Goal: Information Seeking & Learning: Learn about a topic

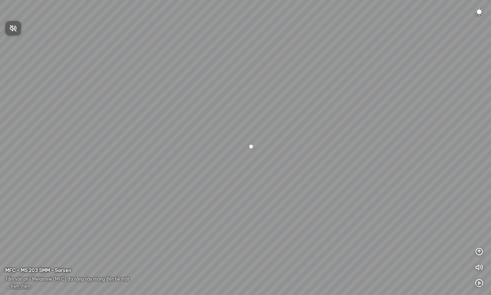
click at [479, 253] on div at bounding box center [245, 147] width 491 height 295
click at [479, 252] on icon "button" at bounding box center [480, 252] width 8 height 8
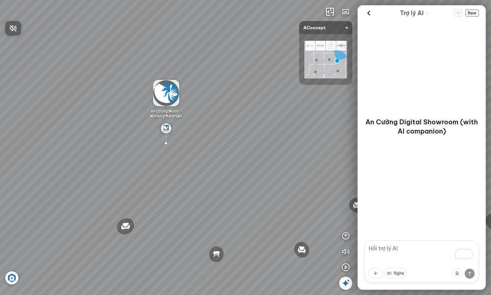
drag, startPoint x: 221, startPoint y: 99, endPoint x: 214, endPoint y: 95, distance: 7.8
click at [220, 99] on div at bounding box center [245, 147] width 491 height 295
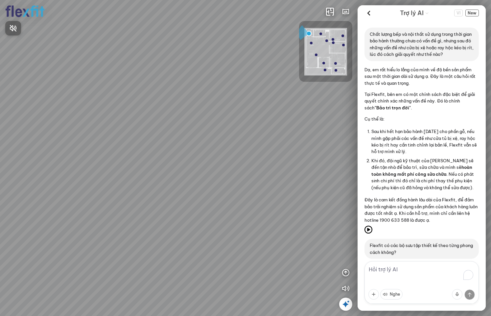
scroll to position [1177, 0]
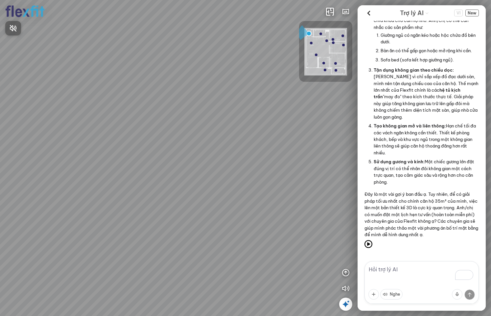
drag, startPoint x: 485, startPoint y: 238, endPoint x: 481, endPoint y: 229, distance: 9.9
click at [481, 229] on div at bounding box center [245, 158] width 491 height 316
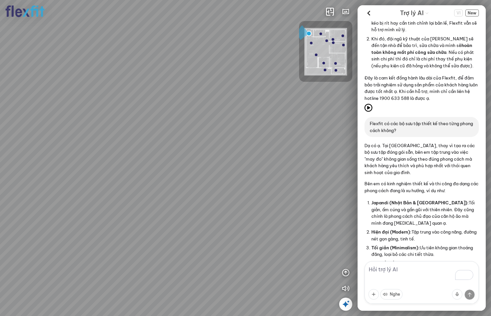
scroll to position [132, 0]
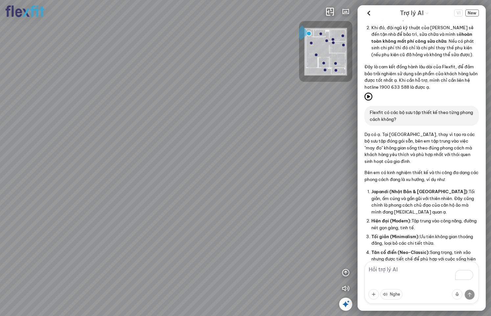
drag, startPoint x: 416, startPoint y: 130, endPoint x: 379, endPoint y: 120, distance: 39.0
click at [379, 120] on div "Flexfit có các bộ sưu tập thiết kế theo từng phong cách không?" at bounding box center [422, 116] width 114 height 20
drag, startPoint x: 368, startPoint y: 116, endPoint x: 418, endPoint y: 129, distance: 51.6
click at [418, 126] on div "Flexfit có các bộ sưu tập thiết kế theo từng phong cách không?" at bounding box center [422, 116] width 114 height 20
drag, startPoint x: 413, startPoint y: 127, endPoint x: 380, endPoint y: 120, distance: 33.3
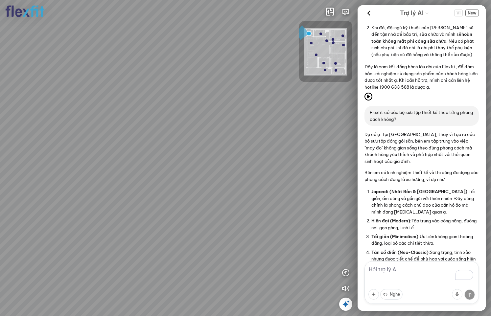
click at [380, 120] on p "Flexfit có các bộ sưu tập thiết kế theo từng phong cách không?" at bounding box center [422, 115] width 104 height 13
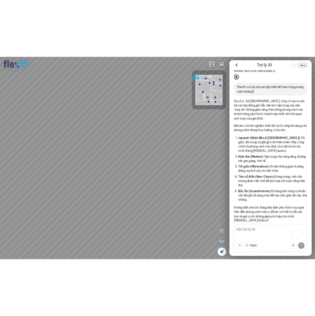
scroll to position [197, 0]
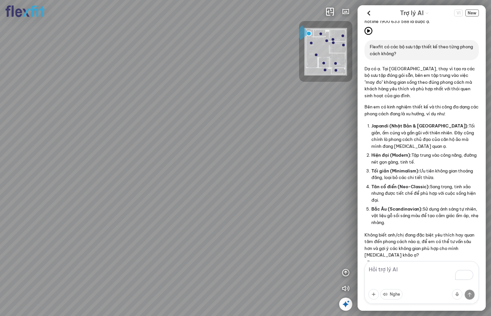
drag, startPoint x: 414, startPoint y: 62, endPoint x: 371, endPoint y: 52, distance: 43.6
click at [371, 52] on p "Flexfit có các bộ sưu tập thiết kế theo từng phong cách không?" at bounding box center [422, 49] width 104 height 13
drag, startPoint x: 396, startPoint y: 95, endPoint x: 384, endPoint y: 79, distance: 19.7
click at [384, 79] on p "Dạ có ạ. Tại Flexfit, thay vì tạo ra các bộ sưu tập đóng gói sẵn, bên em tập tr…" at bounding box center [422, 82] width 114 height 34
drag, startPoint x: 384, startPoint y: 79, endPoint x: 385, endPoint y: 118, distance: 39.2
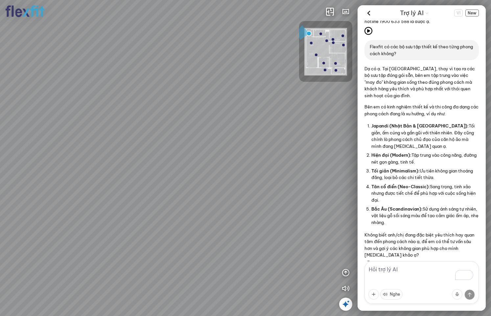
click at [385, 118] on div "Dạ có ạ. Tại Flexfit, thay vì tạo ra các bộ sưu tập đóng gói sẵn, bên em tập tr…" at bounding box center [422, 161] width 114 height 193
drag, startPoint x: 401, startPoint y: 125, endPoint x: 393, endPoint y: 131, distance: 10.1
click at [393, 131] on div "Dạ có ạ. Tại Flexfit, thay vì tạo ra các bộ sưu tập đóng gói sẵn, bên em tập tr…" at bounding box center [422, 161] width 114 height 193
drag, startPoint x: 408, startPoint y: 148, endPoint x: 411, endPoint y: 115, distance: 32.7
click at [411, 115] on div "Dạ có ạ. Tại Flexfit, thay vì tạo ra các bộ sưu tập đóng gói sẵn, bên em tập tr…" at bounding box center [422, 161] width 114 height 193
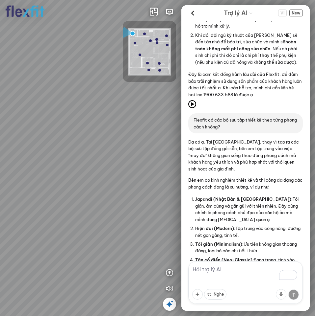
scroll to position [157, 0]
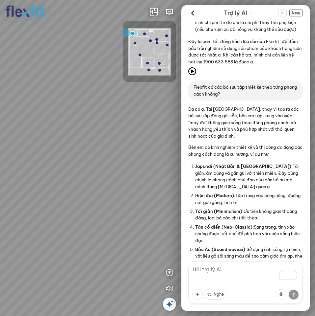
click at [215, 131] on p "Dạ có ạ. Tại Flexfit, thay vì tạo ra các bộ sưu tập đóng gói sẵn, bên em tập tr…" at bounding box center [245, 123] width 114 height 34
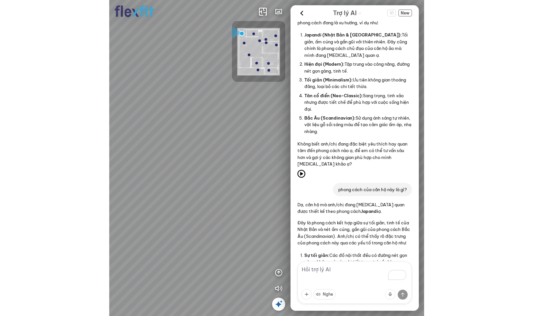
scroll to position [223, 0]
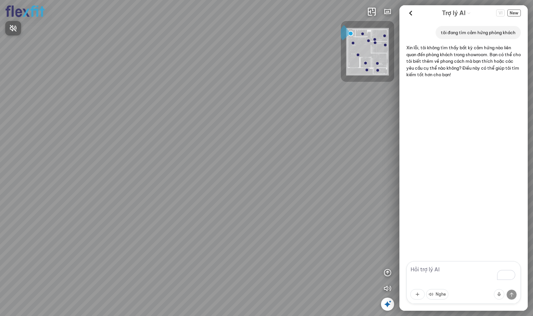
click at [516, 13] on div at bounding box center [266, 158] width 533 height 316
click at [409, 15] on icon at bounding box center [411, 13] width 10 height 10
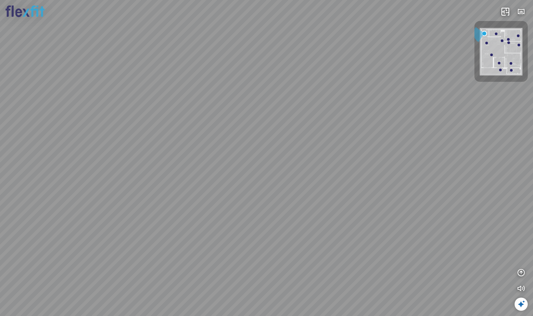
click at [501, 40] on div at bounding box center [502, 40] width 3 height 3
drag, startPoint x: 437, startPoint y: 229, endPoint x: 310, endPoint y: 222, distance: 127.1
click at [298, 222] on div "Bếp WC Phòng ngủ master Phòng ngủ Phòng ngủ" at bounding box center [266, 158] width 533 height 316
drag, startPoint x: 397, startPoint y: 181, endPoint x: 248, endPoint y: 192, distance: 150.1
click at [248, 192] on div "Bếp WC Phòng ngủ master Phòng ngủ Phòng ngủ" at bounding box center [266, 158] width 533 height 316
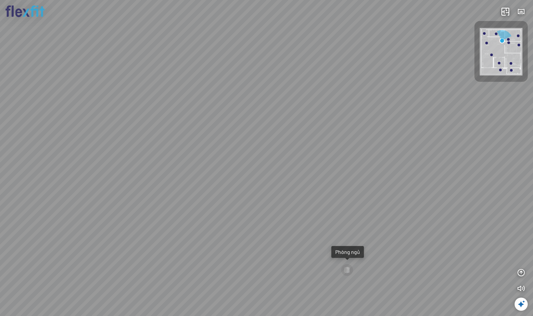
drag, startPoint x: 236, startPoint y: 160, endPoint x: 244, endPoint y: 220, distance: 61.4
click at [244, 220] on div "Bếp WC Phòng ngủ master Phòng ngủ Phòng ngủ" at bounding box center [266, 158] width 533 height 316
drag, startPoint x: 440, startPoint y: 170, endPoint x: 282, endPoint y: 147, distance: 159.6
click at [283, 147] on div "Bếp WC Phòng ngủ master Phòng ngủ Phòng ngủ" at bounding box center [266, 158] width 533 height 316
drag, startPoint x: 349, startPoint y: 207, endPoint x: 89, endPoint y: 169, distance: 263.0
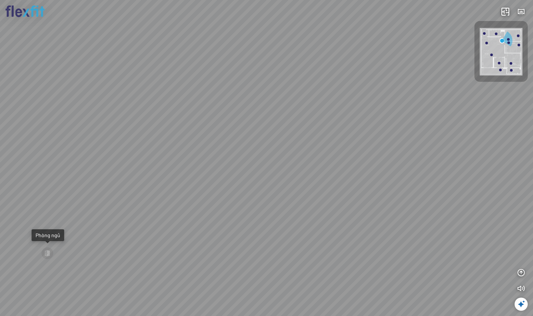
click at [104, 169] on div "Bếp WC Phòng ngủ master Phòng ngủ Phòng ngủ" at bounding box center [266, 158] width 533 height 316
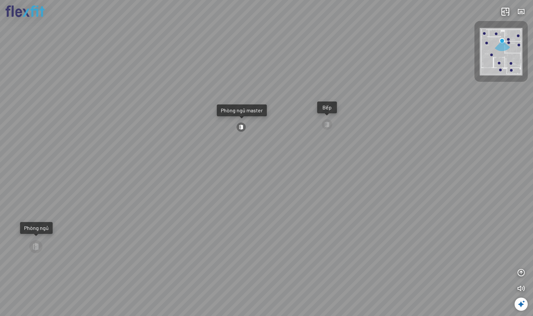
drag, startPoint x: 218, startPoint y: 199, endPoint x: 429, endPoint y: 199, distance: 211.5
click at [405, 198] on div "Bếp WC Phòng ngủ master Phòng ngủ Phòng ngủ" at bounding box center [266, 158] width 533 height 316
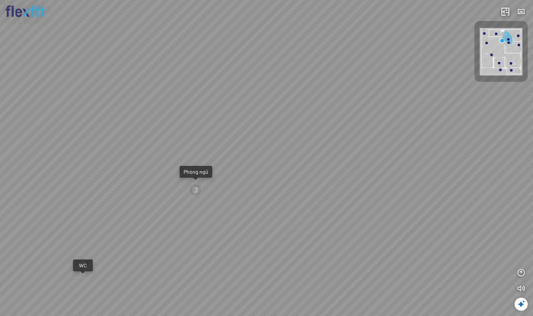
drag, startPoint x: 258, startPoint y: 165, endPoint x: 531, endPoint y: 183, distance: 273.6
click at [475, 180] on div "Bếp WC Phòng ngủ master Phòng ngủ Phòng ngủ" at bounding box center [266, 158] width 533 height 316
drag, startPoint x: 390, startPoint y: 168, endPoint x: 352, endPoint y: 180, distance: 40.0
click at [376, 194] on div "Bếp WC Phòng ngủ master Phòng ngủ Phòng ngủ" at bounding box center [266, 158] width 533 height 316
drag, startPoint x: 429, startPoint y: 134, endPoint x: 326, endPoint y: 111, distance: 105.3
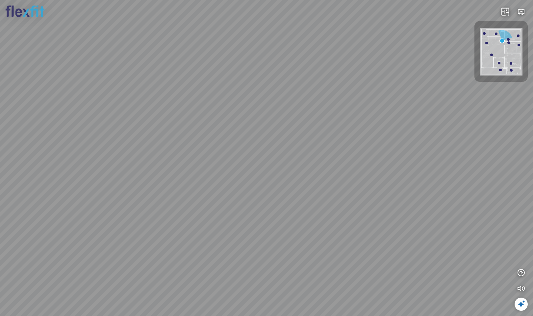
click at [326, 111] on div "Bếp WC Phòng ngủ master Phòng ngủ Phòng ngủ" at bounding box center [266, 158] width 533 height 316
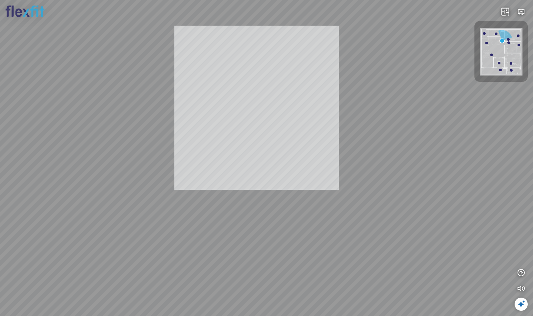
click at [259, 106] on div "Bếp WC Phòng ngủ master Phòng ngủ Phòng ngủ INFO: krpano 1.20.8 (build 2020-09-…" at bounding box center [266, 158] width 533 height 316
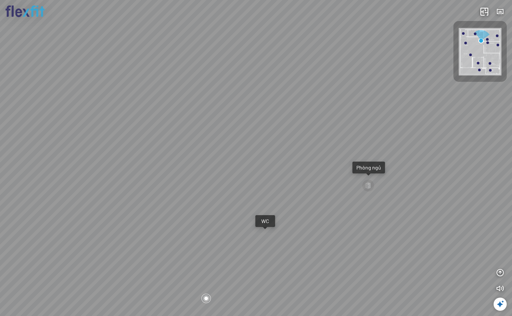
drag, startPoint x: 276, startPoint y: 147, endPoint x: 347, endPoint y: 127, distance: 73.9
click at [347, 127] on div "Bếp WC Phòng ngủ master Phòng ngủ Phòng ngủ" at bounding box center [256, 158] width 512 height 316
drag, startPoint x: 338, startPoint y: 126, endPoint x: 339, endPoint y: 141, distance: 15.3
click at [339, 141] on div "Bếp WC Phòng ngủ master Phòng ngủ Phòng ngủ" at bounding box center [256, 158] width 512 height 316
drag, startPoint x: 271, startPoint y: 164, endPoint x: 326, endPoint y: 144, distance: 58.0
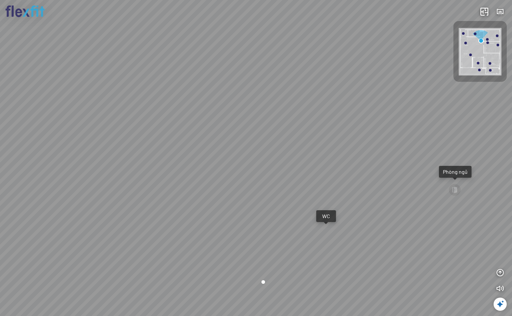
click at [326, 144] on div "Bếp WC Phòng ngủ master Phòng ngủ Phòng ngủ" at bounding box center [256, 158] width 512 height 316
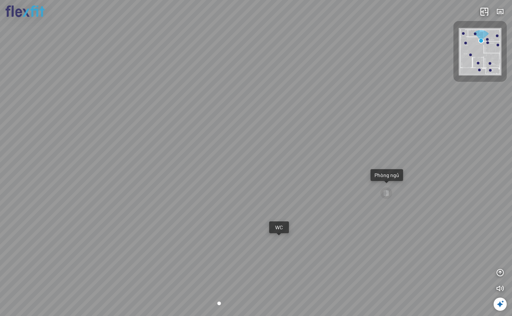
drag, startPoint x: 304, startPoint y: 143, endPoint x: 274, endPoint y: 150, distance: 30.0
click at [274, 150] on div "Bếp WC Phòng ngủ master Phòng ngủ Phòng ngủ" at bounding box center [256, 158] width 512 height 316
drag, startPoint x: 270, startPoint y: 183, endPoint x: 332, endPoint y: 181, distance: 61.6
click at [332, 181] on div "Bếp WC Phòng ngủ master Phòng ngủ Phòng ngủ" at bounding box center [256, 158] width 512 height 316
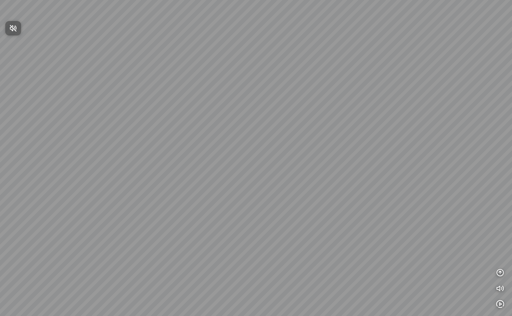
drag, startPoint x: 259, startPoint y: 168, endPoint x: 335, endPoint y: 106, distance: 98.4
click at [323, 104] on div at bounding box center [256, 158] width 512 height 316
drag, startPoint x: 251, startPoint y: 170, endPoint x: 400, endPoint y: 120, distance: 156.8
click at [374, 119] on div at bounding box center [256, 158] width 512 height 316
drag, startPoint x: 210, startPoint y: 135, endPoint x: 499, endPoint y: 68, distance: 296.8
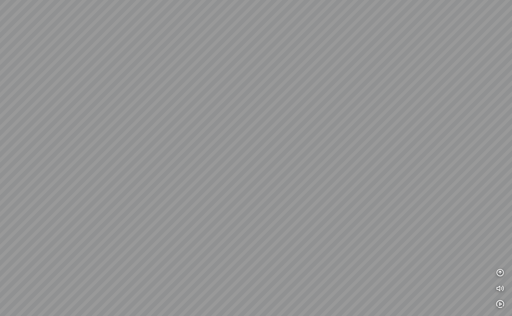
click at [468, 71] on div at bounding box center [256, 158] width 512 height 316
drag, startPoint x: 385, startPoint y: 82, endPoint x: 453, endPoint y: 88, distance: 67.7
click at [448, 85] on div at bounding box center [256, 158] width 512 height 316
drag, startPoint x: 400, startPoint y: 82, endPoint x: 395, endPoint y: 183, distance: 101.1
click at [394, 183] on div at bounding box center [256, 158] width 512 height 316
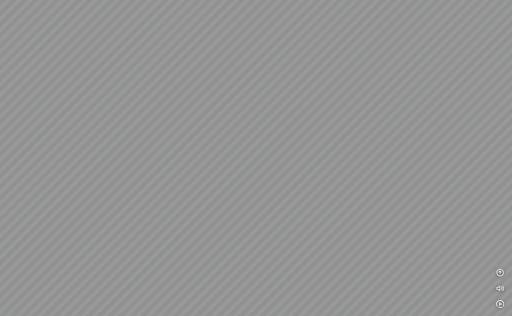
drag, startPoint x: 362, startPoint y: 158, endPoint x: 320, endPoint y: 202, distance: 61.0
click at [320, 202] on div at bounding box center [256, 158] width 512 height 316
drag, startPoint x: 358, startPoint y: 173, endPoint x: 301, endPoint y: 210, distance: 67.6
click at [301, 210] on div at bounding box center [256, 158] width 512 height 316
click at [498, 275] on icon "button" at bounding box center [500, 273] width 8 height 8
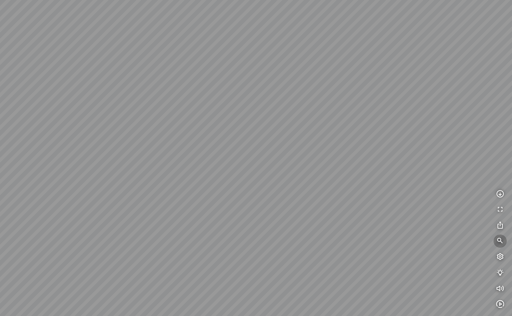
click at [501, 241] on icon "button" at bounding box center [500, 242] width 8 height 8
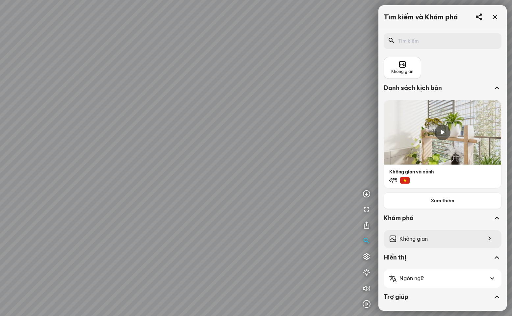
click at [424, 244] on div "Không gian" at bounding box center [443, 239] width 118 height 18
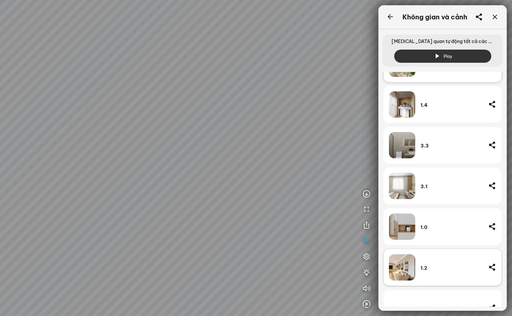
scroll to position [132, 0]
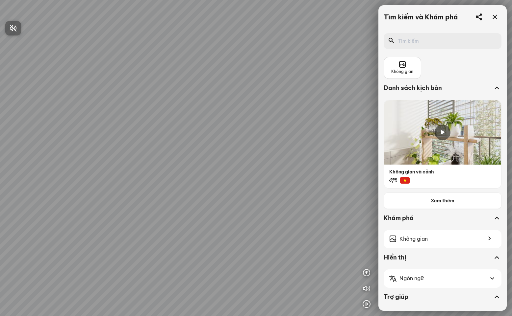
click at [409, 69] on div at bounding box center [256, 158] width 512 height 316
click at [406, 71] on span "Không gian" at bounding box center [402, 72] width 22 height 6
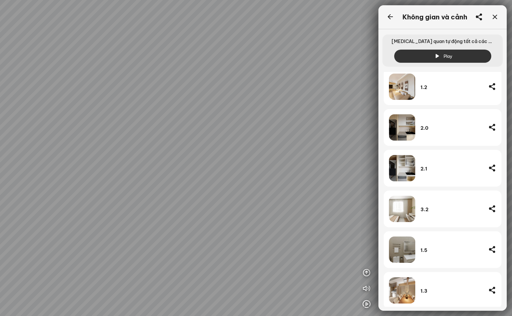
scroll to position [263, 0]
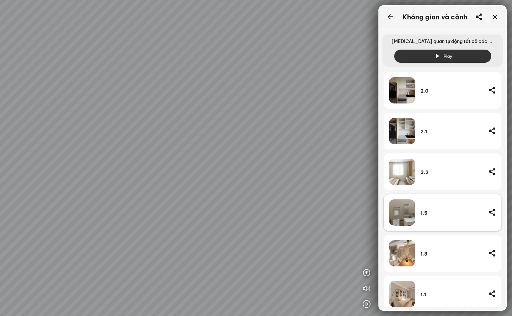
click at [429, 215] on div "1.5" at bounding box center [451, 214] width 63 height 6
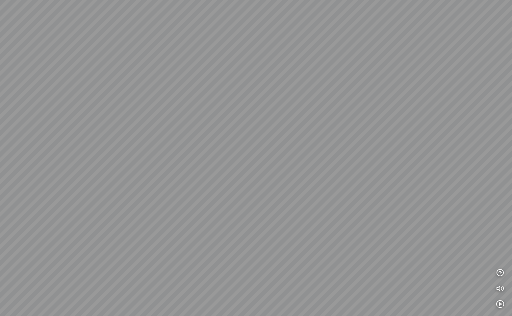
drag, startPoint x: 278, startPoint y: 222, endPoint x: 343, endPoint y: 93, distance: 144.2
click at [336, 96] on div at bounding box center [256, 158] width 512 height 316
drag, startPoint x: 223, startPoint y: 168, endPoint x: 382, endPoint y: 141, distance: 161.8
click at [370, 139] on div at bounding box center [256, 158] width 512 height 316
drag, startPoint x: 276, startPoint y: 128, endPoint x: 370, endPoint y: 130, distance: 93.8
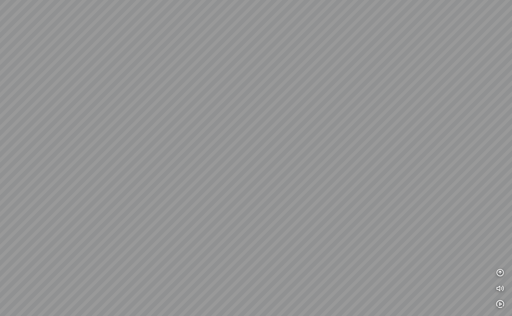
click at [365, 127] on div at bounding box center [256, 158] width 512 height 316
drag, startPoint x: 368, startPoint y: 108, endPoint x: 175, endPoint y: 244, distance: 236.3
click at [163, 248] on div at bounding box center [256, 158] width 512 height 316
drag, startPoint x: 292, startPoint y: 202, endPoint x: 100, endPoint y: 207, distance: 192.2
click at [112, 204] on div at bounding box center [256, 158] width 512 height 316
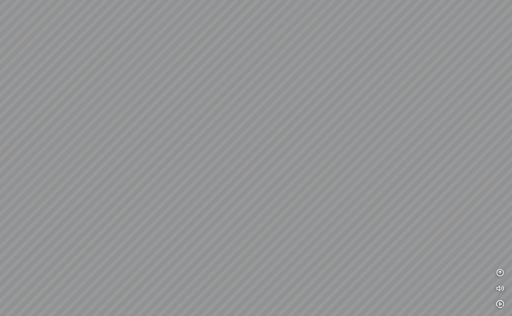
drag, startPoint x: 383, startPoint y: 215, endPoint x: 274, endPoint y: 199, distance: 110.8
click at [279, 200] on div at bounding box center [256, 158] width 512 height 316
drag, startPoint x: 389, startPoint y: 196, endPoint x: 378, endPoint y: 228, distance: 33.0
click at [378, 227] on div at bounding box center [256, 158] width 512 height 316
drag, startPoint x: 329, startPoint y: 154, endPoint x: 366, endPoint y: 178, distance: 44.1
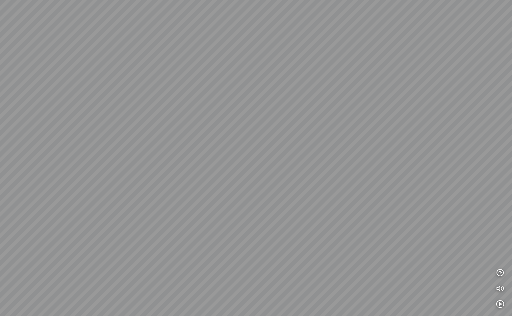
click at [405, 161] on div at bounding box center [256, 158] width 512 height 316
drag, startPoint x: 330, startPoint y: 179, endPoint x: 426, endPoint y: 163, distance: 97.6
click at [407, 164] on div at bounding box center [256, 158] width 512 height 316
drag, startPoint x: 309, startPoint y: 171, endPoint x: 438, endPoint y: 140, distance: 132.6
click at [424, 142] on div at bounding box center [256, 158] width 512 height 316
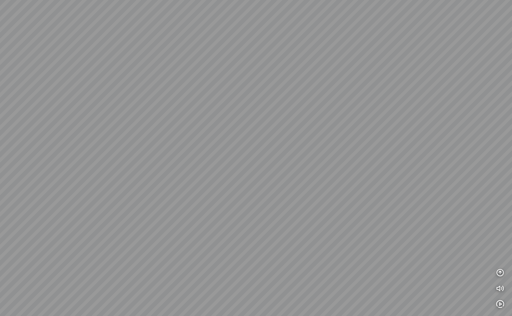
drag, startPoint x: 305, startPoint y: 144, endPoint x: 411, endPoint y: 115, distance: 110.5
click at [392, 117] on div at bounding box center [256, 158] width 512 height 316
drag, startPoint x: 264, startPoint y: 136, endPoint x: 508, endPoint y: 130, distance: 244.2
click at [470, 130] on div at bounding box center [256, 158] width 512 height 316
drag, startPoint x: 284, startPoint y: 147, endPoint x: 429, endPoint y: 136, distance: 145.1
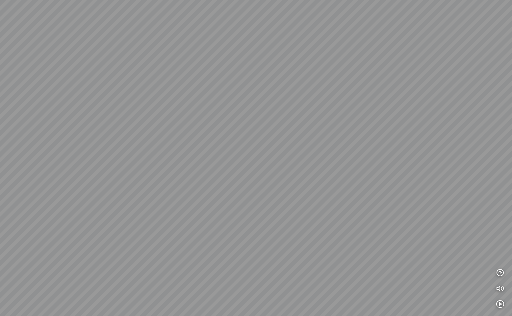
click at [416, 136] on div at bounding box center [256, 158] width 512 height 316
drag, startPoint x: 292, startPoint y: 117, endPoint x: 410, endPoint y: 180, distance: 133.5
click at [392, 176] on div at bounding box center [256, 158] width 512 height 316
drag, startPoint x: 254, startPoint y: 116, endPoint x: 178, endPoint y: 117, distance: 76.7
click at [178, 116] on div at bounding box center [256, 158] width 512 height 316
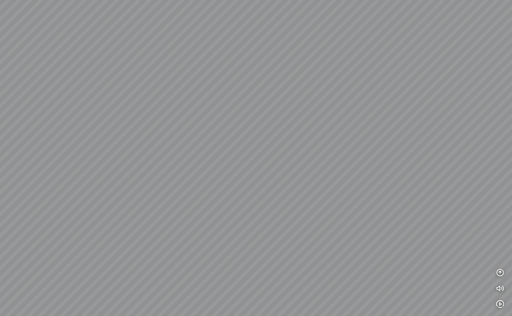
drag, startPoint x: 302, startPoint y: 114, endPoint x: 177, endPoint y: 113, distance: 125.3
click at [178, 113] on div at bounding box center [256, 158] width 512 height 316
click at [501, 273] on icon "button" at bounding box center [500, 273] width 8 height 8
click at [501, 243] on icon "button" at bounding box center [500, 242] width 8 height 8
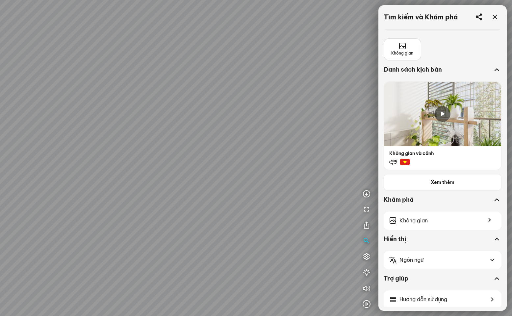
scroll to position [27, 0]
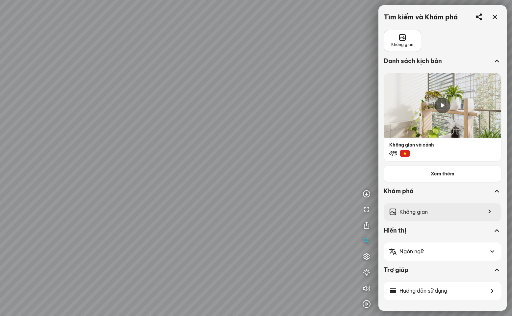
click at [445, 218] on div "Không gian" at bounding box center [443, 212] width 118 height 18
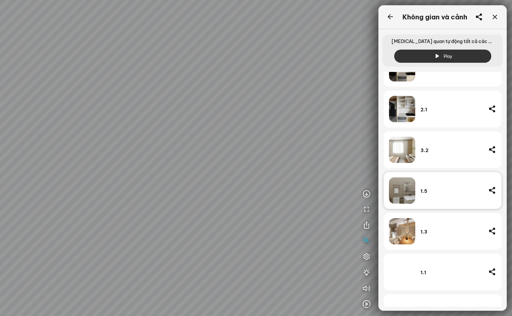
scroll to position [287, 0]
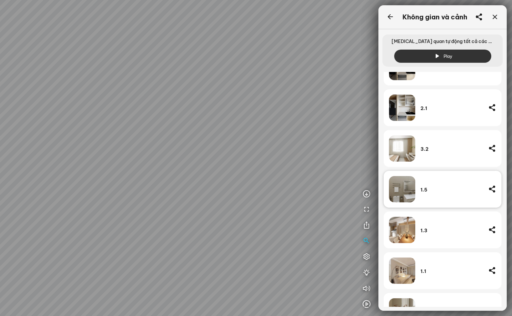
drag, startPoint x: 289, startPoint y: 140, endPoint x: 226, endPoint y: 140, distance: 62.2
click at [226, 140] on div at bounding box center [256, 158] width 512 height 316
drag, startPoint x: 269, startPoint y: 140, endPoint x: 239, endPoint y: 145, distance: 30.0
click at [239, 145] on div at bounding box center [256, 158] width 512 height 316
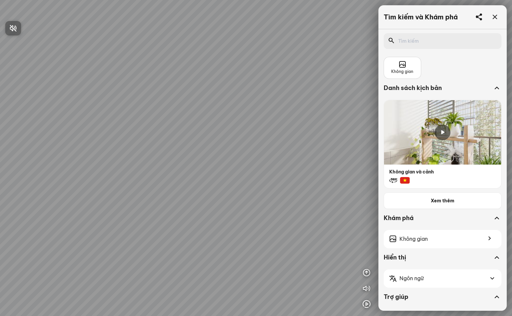
click at [411, 67] on div at bounding box center [256, 158] width 512 height 316
click at [407, 69] on span "Không gian" at bounding box center [402, 72] width 22 height 6
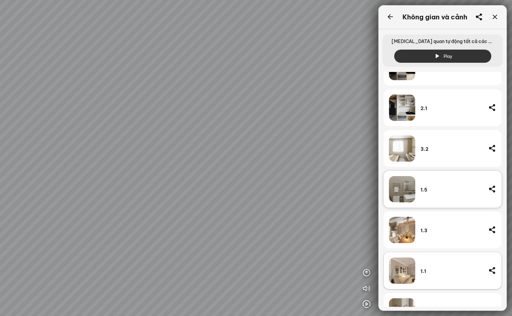
scroll to position [286, 0]
click at [427, 267] on div "1.1" at bounding box center [451, 271] width 63 height 26
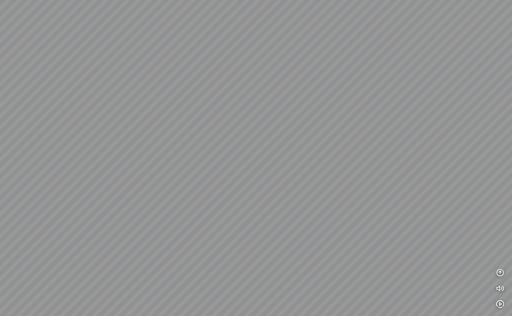
drag, startPoint x: 419, startPoint y: 268, endPoint x: 367, endPoint y: 178, distance: 103.6
click at [367, 178] on div at bounding box center [256, 158] width 512 height 316
drag, startPoint x: 392, startPoint y: 196, endPoint x: 202, endPoint y: 214, distance: 190.6
click at [211, 214] on div at bounding box center [256, 158] width 512 height 316
drag, startPoint x: 366, startPoint y: 193, endPoint x: 278, endPoint y: 245, distance: 102.3
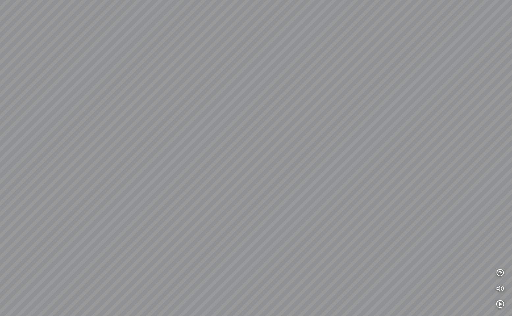
click at [284, 246] on div at bounding box center [256, 158] width 512 height 316
drag, startPoint x: 297, startPoint y: 235, endPoint x: 207, endPoint y: 233, distance: 89.5
click at [207, 233] on div at bounding box center [256, 158] width 512 height 316
drag, startPoint x: 344, startPoint y: 228, endPoint x: 161, endPoint y: 228, distance: 183.6
click at [172, 230] on div at bounding box center [256, 158] width 512 height 316
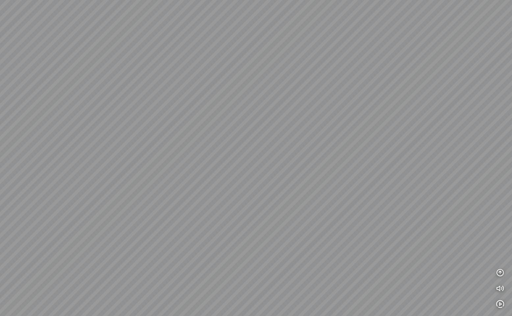
drag, startPoint x: 303, startPoint y: 225, endPoint x: 127, endPoint y: 210, distance: 177.0
click at [127, 210] on div at bounding box center [256, 158] width 512 height 316
drag, startPoint x: 268, startPoint y: 228, endPoint x: 91, endPoint y: 223, distance: 177.1
click at [102, 225] on div at bounding box center [256, 158] width 512 height 316
drag, startPoint x: 327, startPoint y: 220, endPoint x: 87, endPoint y: 215, distance: 239.9
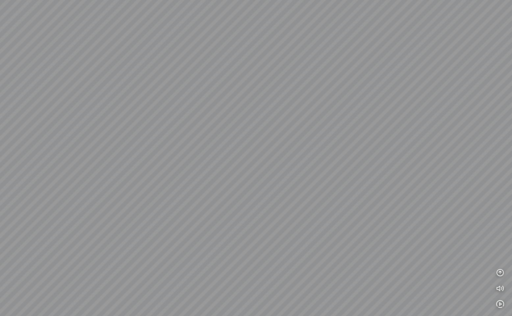
click at [123, 217] on div at bounding box center [256, 158] width 512 height 316
drag, startPoint x: 272, startPoint y: 169, endPoint x: 212, endPoint y: 240, distance: 92.8
click at [212, 240] on div at bounding box center [256, 158] width 512 height 316
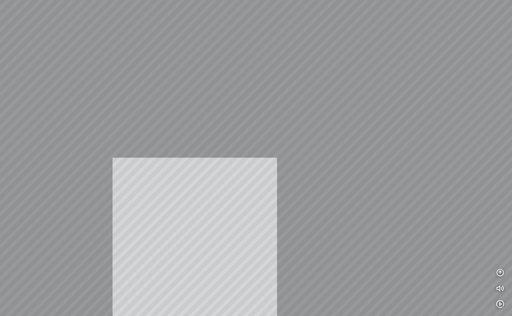
drag, startPoint x: 195, startPoint y: 240, endPoint x: 353, endPoint y: 192, distance: 165.0
click at [351, 193] on div at bounding box center [256, 158] width 512 height 316
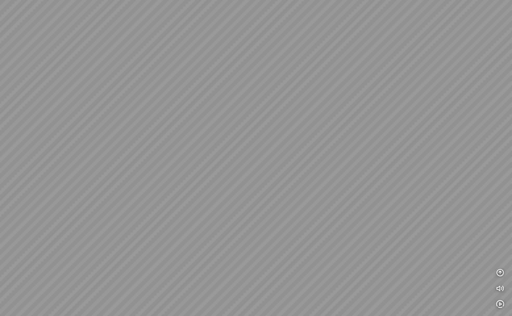
click at [317, 199] on div at bounding box center [256, 158] width 512 height 316
click at [503, 274] on icon "button" at bounding box center [500, 273] width 8 height 8
click at [499, 244] on icon "button" at bounding box center [500, 242] width 8 height 8
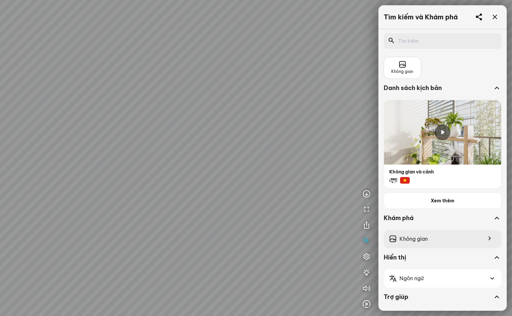
click at [421, 239] on span "Không gian" at bounding box center [413, 239] width 28 height 8
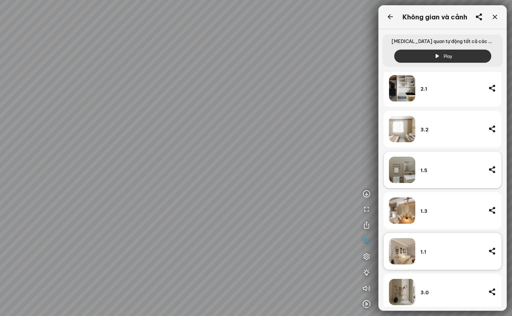
scroll to position [311, 0]
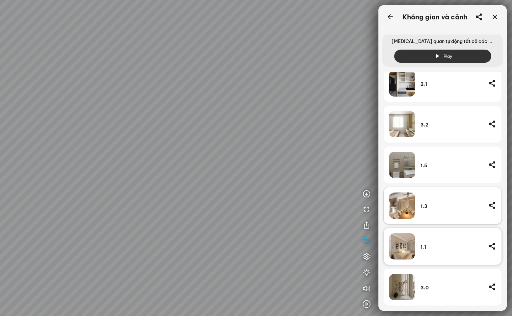
click at [445, 206] on div "1.3" at bounding box center [451, 207] width 63 height 6
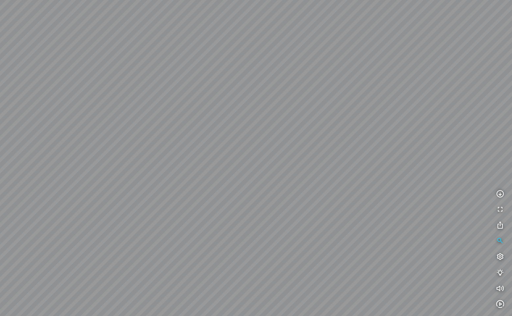
drag, startPoint x: 193, startPoint y: 226, endPoint x: 222, endPoint y: 197, distance: 40.9
click at [222, 197] on div at bounding box center [256, 158] width 512 height 316
drag, startPoint x: 207, startPoint y: 211, endPoint x: 73, endPoint y: 191, distance: 134.6
click at [74, 191] on div at bounding box center [256, 158] width 512 height 316
drag, startPoint x: 260, startPoint y: 222, endPoint x: 328, endPoint y: 183, distance: 79.0
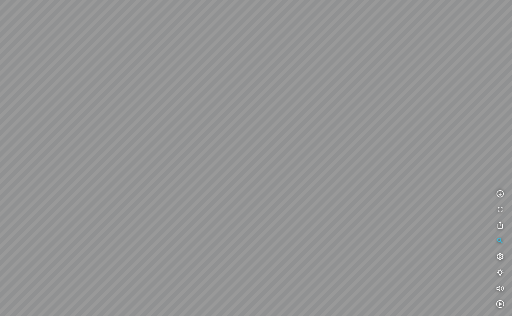
click at [328, 183] on div at bounding box center [256, 158] width 512 height 316
drag, startPoint x: 184, startPoint y: 170, endPoint x: 367, endPoint y: 201, distance: 185.6
click at [345, 198] on div at bounding box center [256, 158] width 512 height 316
drag, startPoint x: 255, startPoint y: 203, endPoint x: 451, endPoint y: 205, distance: 195.8
click at [397, 203] on div at bounding box center [256, 158] width 512 height 316
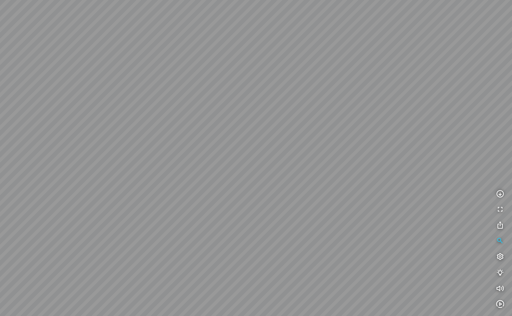
drag, startPoint x: 262, startPoint y: 207, endPoint x: 510, endPoint y: 209, distance: 248.4
click at [419, 202] on div at bounding box center [256, 158] width 512 height 316
drag, startPoint x: 376, startPoint y: 210, endPoint x: 512, endPoint y: 216, distance: 135.3
click at [465, 211] on div at bounding box center [256, 158] width 512 height 316
drag, startPoint x: 327, startPoint y: 199, endPoint x: 437, endPoint y: 219, distance: 112.1
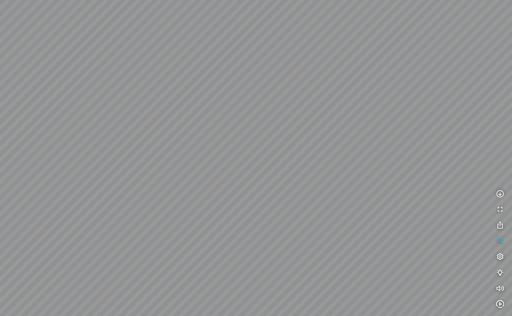
click at [405, 214] on div at bounding box center [256, 158] width 512 height 316
drag, startPoint x: 411, startPoint y: 221, endPoint x: 98, endPoint y: 213, distance: 313.0
click at [110, 213] on div at bounding box center [256, 158] width 512 height 316
drag, startPoint x: 158, startPoint y: 209, endPoint x: 361, endPoint y: 218, distance: 203.2
click at [321, 217] on div at bounding box center [256, 158] width 512 height 316
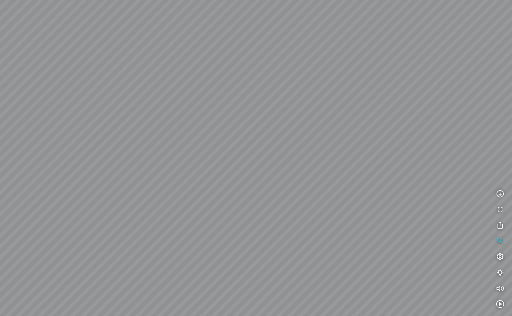
drag, startPoint x: 318, startPoint y: 219, endPoint x: 325, endPoint y: 216, distance: 7.5
click at [324, 216] on div at bounding box center [256, 158] width 512 height 316
click at [501, 239] on icon "button" at bounding box center [500, 242] width 8 height 8
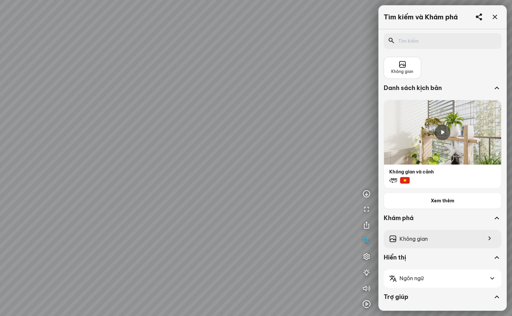
click at [417, 238] on span "Không gian" at bounding box center [413, 239] width 28 height 8
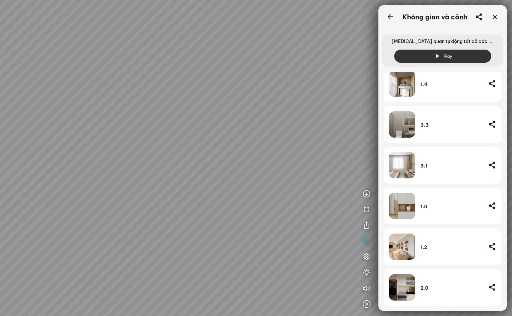
scroll to position [132, 0]
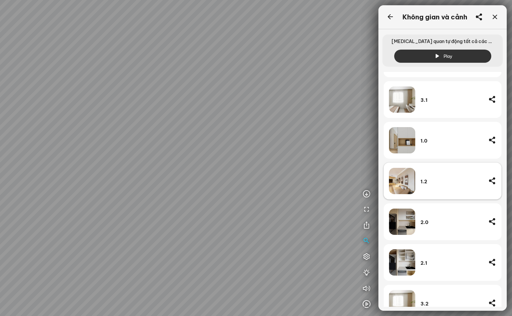
click at [442, 185] on div "1.2" at bounding box center [451, 181] width 63 height 26
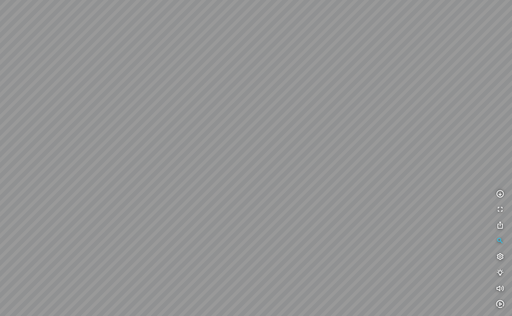
drag, startPoint x: 254, startPoint y: 243, endPoint x: 386, endPoint y: 232, distance: 133.1
click at [372, 235] on div at bounding box center [256, 158] width 512 height 316
drag, startPoint x: 256, startPoint y: 243, endPoint x: 338, endPoint y: 240, distance: 81.3
click at [318, 239] on div at bounding box center [256, 158] width 512 height 316
drag, startPoint x: 245, startPoint y: 218, endPoint x: 385, endPoint y: 258, distance: 145.1
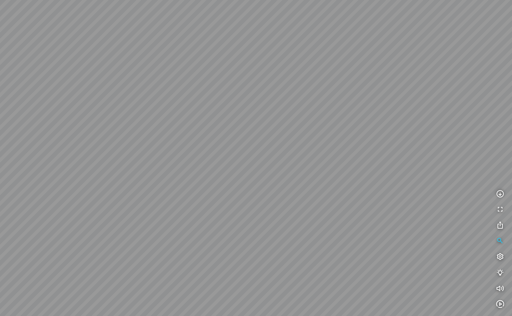
click at [385, 258] on div at bounding box center [256, 158] width 512 height 316
drag, startPoint x: 397, startPoint y: 251, endPoint x: 281, endPoint y: 229, distance: 118.5
click at [281, 229] on div at bounding box center [256, 158] width 512 height 316
click at [496, 242] on button "button" at bounding box center [499, 241] width 13 height 13
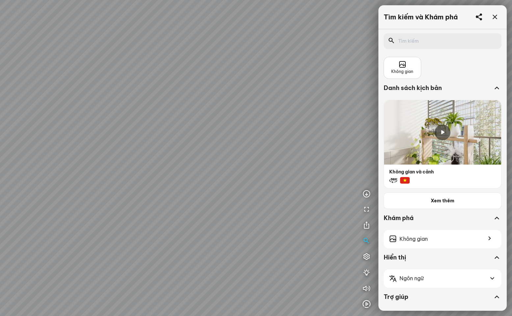
click at [42, 66] on div at bounding box center [256, 158] width 512 height 316
drag, startPoint x: 161, startPoint y: 199, endPoint x: 284, endPoint y: 113, distance: 149.6
click at [283, 113] on div at bounding box center [256, 158] width 512 height 316
drag, startPoint x: 229, startPoint y: 150, endPoint x: 337, endPoint y: 147, distance: 108.3
click at [291, 139] on div at bounding box center [256, 158] width 512 height 316
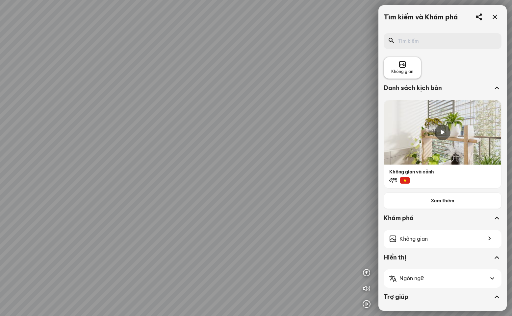
click at [405, 66] on icon at bounding box center [402, 65] width 8 height 8
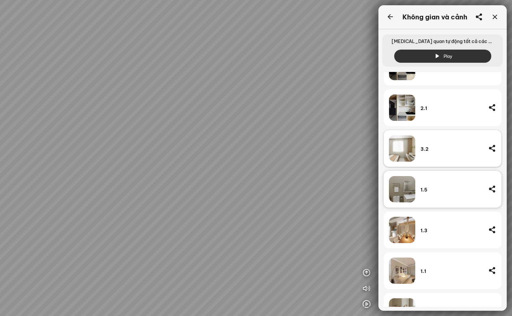
scroll to position [287, 0]
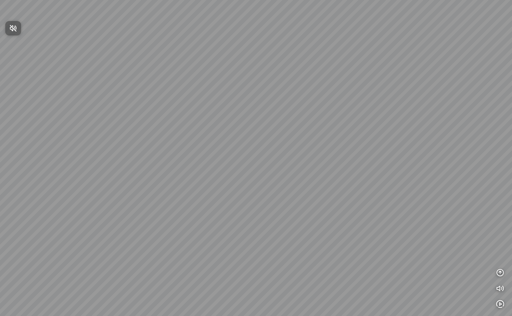
drag, startPoint x: 190, startPoint y: 183, endPoint x: 278, endPoint y: 123, distance: 106.0
click at [273, 123] on div at bounding box center [256, 158] width 512 height 316
drag, startPoint x: 264, startPoint y: 107, endPoint x: 299, endPoint y: 119, distance: 37.2
click at [317, 96] on div at bounding box center [256, 158] width 512 height 316
drag, startPoint x: 275, startPoint y: 118, endPoint x: 487, endPoint y: 96, distance: 213.0
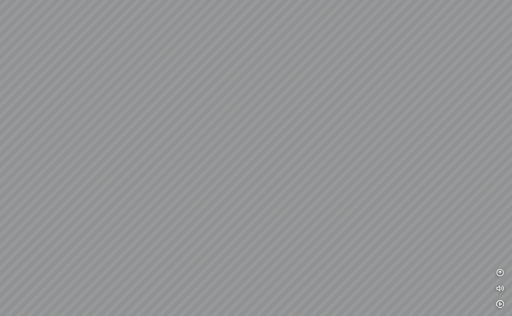
click at [497, 82] on div at bounding box center [256, 158] width 512 height 316
drag, startPoint x: 318, startPoint y: 107, endPoint x: 436, endPoint y: 156, distance: 126.8
click at [434, 155] on div at bounding box center [256, 158] width 512 height 316
drag, startPoint x: 290, startPoint y: 122, endPoint x: 391, endPoint y: 124, distance: 101.0
click at [389, 124] on div at bounding box center [256, 158] width 512 height 316
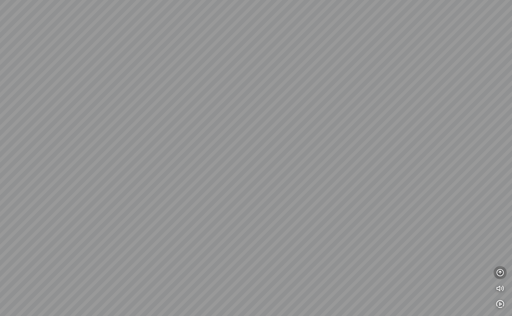
click at [499, 270] on icon "button" at bounding box center [500, 273] width 8 height 8
click at [504, 241] on icon "button" at bounding box center [500, 242] width 8 height 8
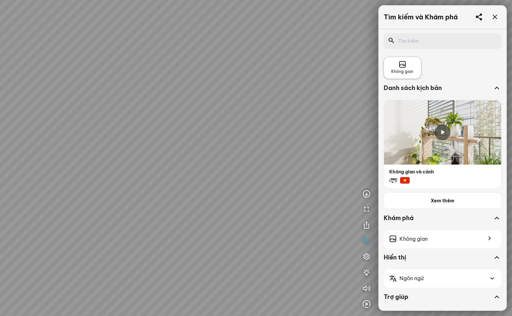
click at [409, 68] on div "Không gian" at bounding box center [402, 68] width 22 height 14
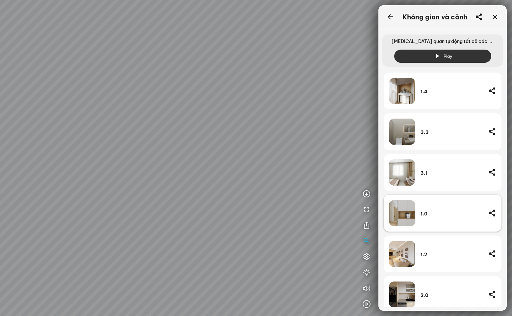
scroll to position [164, 0]
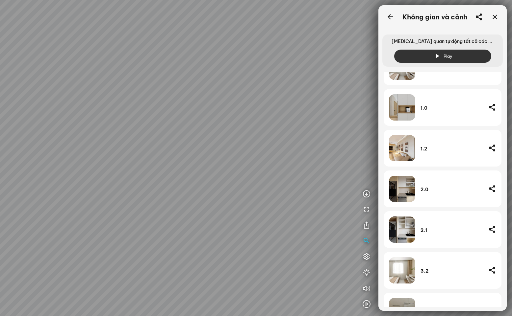
click at [436, 209] on div "2.2 1.4 3.3 3.1 1.0 1.2 2.0 2.1 3.2 1.5 1.3 1.1 3.0" at bounding box center [443, 189] width 118 height 526
click at [438, 226] on div "2.1" at bounding box center [451, 230] width 63 height 26
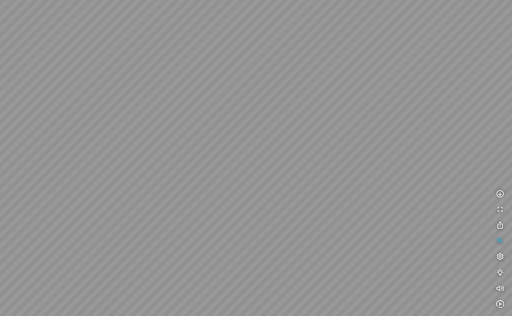
drag, startPoint x: 288, startPoint y: 215, endPoint x: 38, endPoint y: 106, distance: 272.1
click at [38, 106] on div at bounding box center [256, 158] width 512 height 316
drag, startPoint x: 227, startPoint y: 163, endPoint x: 381, endPoint y: 113, distance: 161.8
click at [381, 113] on div at bounding box center [256, 158] width 512 height 316
drag, startPoint x: 146, startPoint y: 132, endPoint x: 288, endPoint y: 193, distance: 154.3
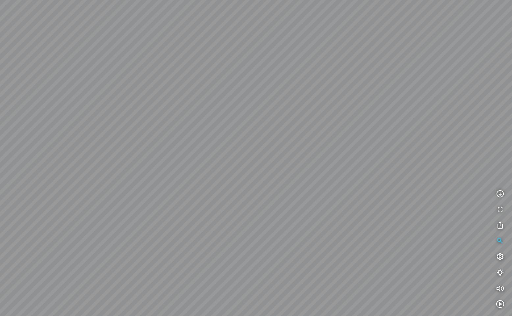
click at [286, 191] on div at bounding box center [256, 158] width 512 height 316
drag, startPoint x: 305, startPoint y: 136, endPoint x: 252, endPoint y: 200, distance: 83.1
click at [252, 200] on div at bounding box center [256, 158] width 512 height 316
drag, startPoint x: 352, startPoint y: 141, endPoint x: 310, endPoint y: 208, distance: 79.2
click at [310, 208] on div at bounding box center [256, 158] width 512 height 316
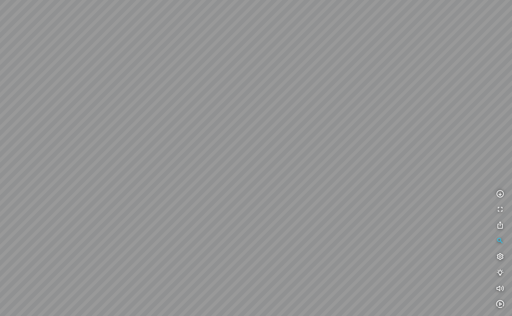
drag, startPoint x: 355, startPoint y: 193, endPoint x: 278, endPoint y: 190, distance: 77.3
click at [193, 206] on div at bounding box center [256, 158] width 512 height 316
drag, startPoint x: 329, startPoint y: 184, endPoint x: 149, endPoint y: 176, distance: 180.1
click at [162, 177] on div at bounding box center [256, 158] width 512 height 316
drag, startPoint x: 325, startPoint y: 174, endPoint x: 299, endPoint y: 210, distance: 44.3
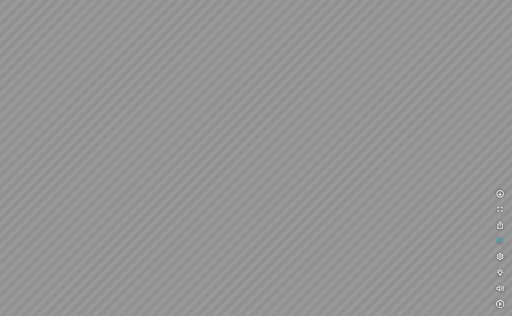
click at [299, 210] on div at bounding box center [256, 158] width 512 height 316
drag, startPoint x: 260, startPoint y: 191, endPoint x: 200, endPoint y: 193, distance: 59.6
click at [200, 193] on div at bounding box center [256, 158] width 512 height 316
drag, startPoint x: 309, startPoint y: 224, endPoint x: 188, endPoint y: 158, distance: 138.0
click at [189, 159] on div at bounding box center [256, 158] width 512 height 316
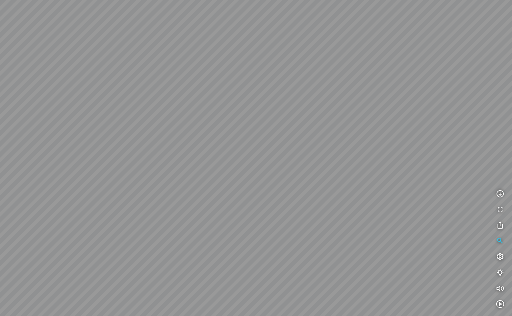
drag, startPoint x: 267, startPoint y: 207, endPoint x: 166, endPoint y: 175, distance: 106.0
click at [167, 175] on div at bounding box center [256, 158] width 512 height 316
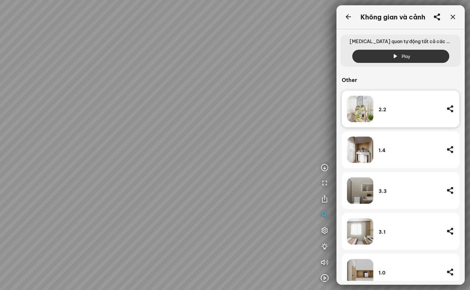
scroll to position [132, 0]
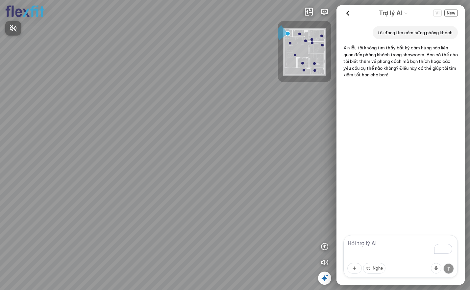
click at [449, 13] on div at bounding box center [235, 145] width 470 height 290
click at [454, 13] on span "New" at bounding box center [450, 13] width 13 height 7
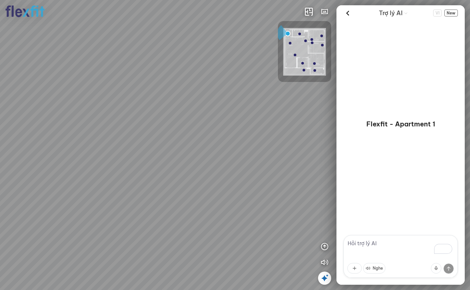
click at [375, 246] on textarea "To enrich screen reader interactions, please activate Accessibility in Grammarl…" at bounding box center [400, 256] width 114 height 43
type textarea "tôi đang tìm cảm hứng phòng khách"
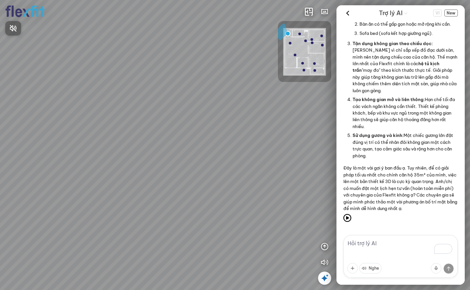
click at [433, 102] on div at bounding box center [235, 145] width 470 height 290
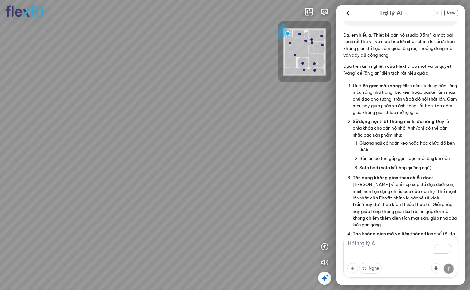
scroll to position [1039, 0]
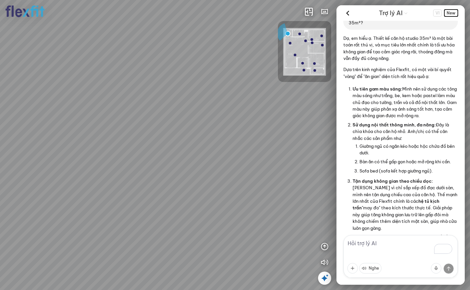
click at [450, 15] on span "New" at bounding box center [450, 13] width 13 height 7
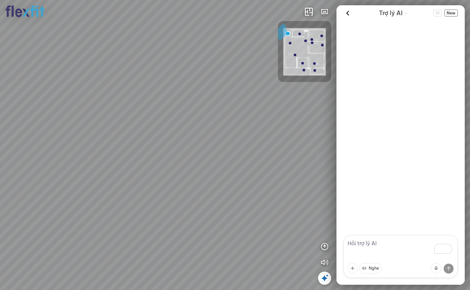
click at [383, 246] on textarea "To enrich screen reader interactions, please activate Accessibility in Grammarl…" at bounding box center [400, 256] width 114 height 43
type textarea "tôi đang tìm cảm hứng phòng khách"
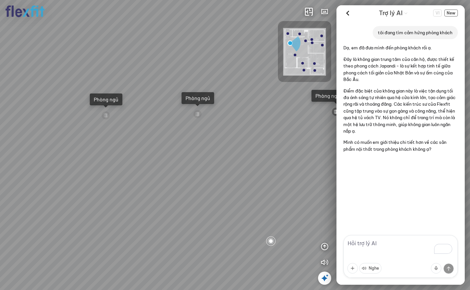
click at [367, 246] on textarea "To enrich screen reader interactions, please activate Accessibility in Grammarl…" at bounding box center [400, 256] width 114 height 43
type textarea "có"
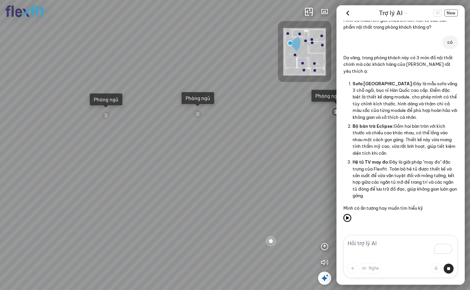
scroll to position [135, 0]
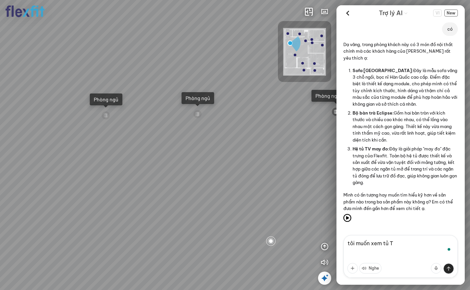
type textarea "tôi muốn xem tủ TV"
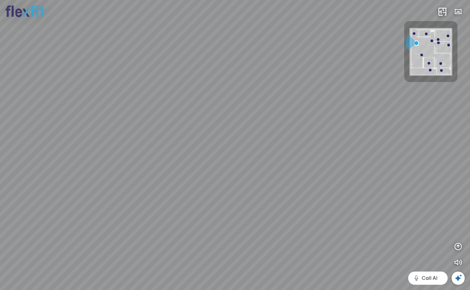
scroll to position [8465, 0]
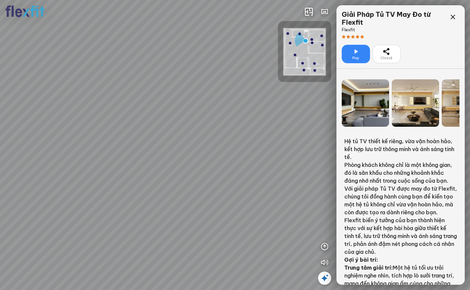
drag, startPoint x: 202, startPoint y: 227, endPoint x: 245, endPoint y: 214, distance: 44.5
click at [245, 214] on div "Bếp WC Phòng ngủ master Phòng ngủ Phòng ngủ" at bounding box center [235, 145] width 470 height 290
drag, startPoint x: 234, startPoint y: 221, endPoint x: 265, endPoint y: 219, distance: 30.7
click at [265, 219] on div "Bếp WC Phòng ngủ master Phòng ngủ Phòng ngủ" at bounding box center [235, 145] width 470 height 290
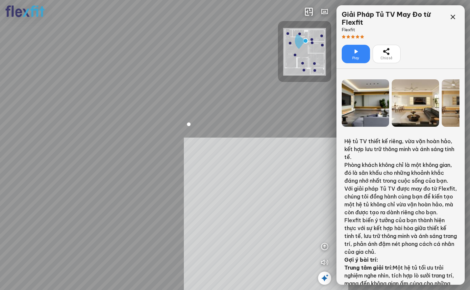
click at [220, 223] on div "Bếp WC Phòng ngủ master Phòng ngủ Phòng ngủ INFO: krpano 1.20.8 (build [DATE]) …" at bounding box center [235, 145] width 470 height 290
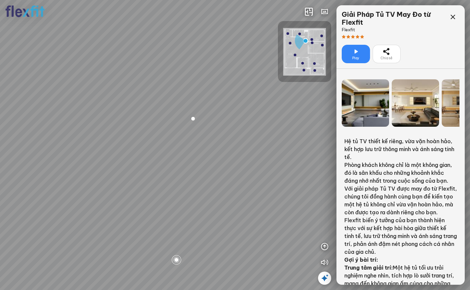
drag, startPoint x: 218, startPoint y: 200, endPoint x: 157, endPoint y: 197, distance: 61.9
click at [157, 197] on div "Bếp WC Phòng ngủ master Phòng ngủ Phòng ngủ" at bounding box center [235, 145] width 470 height 290
drag, startPoint x: 262, startPoint y: 208, endPoint x: 230, endPoint y: 212, distance: 32.8
click at [230, 212] on div "Bếp WC Phòng ngủ master Phòng ngủ Phòng ngủ" at bounding box center [235, 145] width 470 height 290
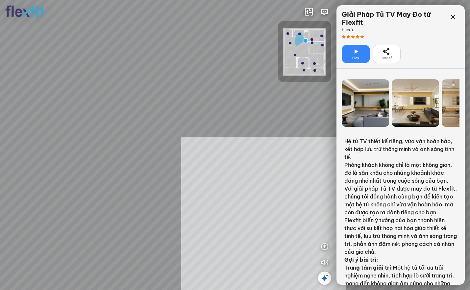
click at [256, 220] on div "Bếp WC Phòng ngủ master Phòng ngủ Phòng ngủ INFO: krpano 1.20.8 (build [DATE]) …" at bounding box center [235, 145] width 470 height 290
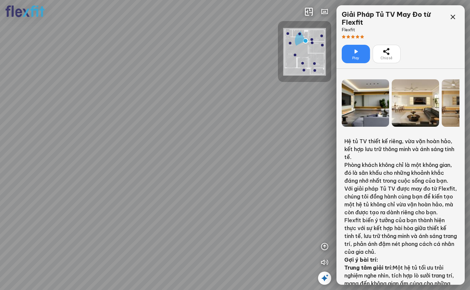
drag, startPoint x: 282, startPoint y: 217, endPoint x: 271, endPoint y: 218, distance: 11.2
click at [271, 218] on div "Bếp WC Phòng ngủ master Phòng ngủ Phòng ngủ" at bounding box center [235, 145] width 470 height 290
click at [455, 15] on icon at bounding box center [453, 17] width 8 height 8
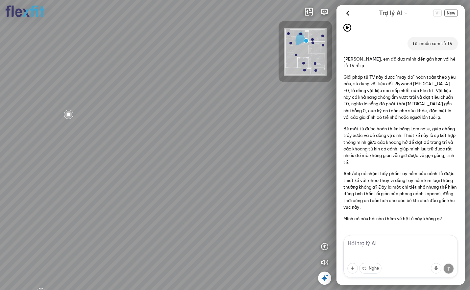
scroll to position [325, 0]
